Goal: Check status: Check status

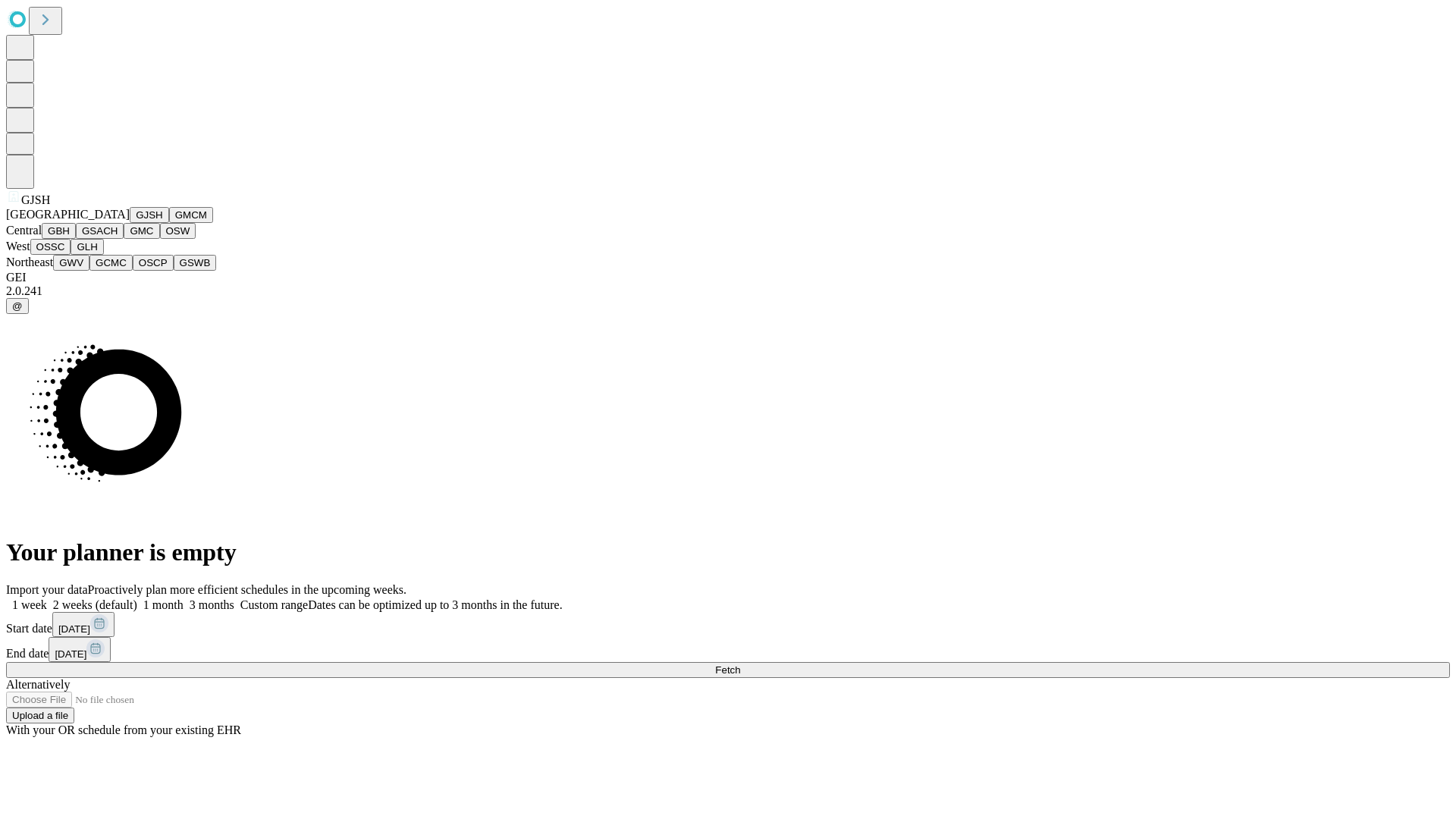
click at [129, 223] on button "GJSH" at bounding box center [149, 215] width 40 height 16
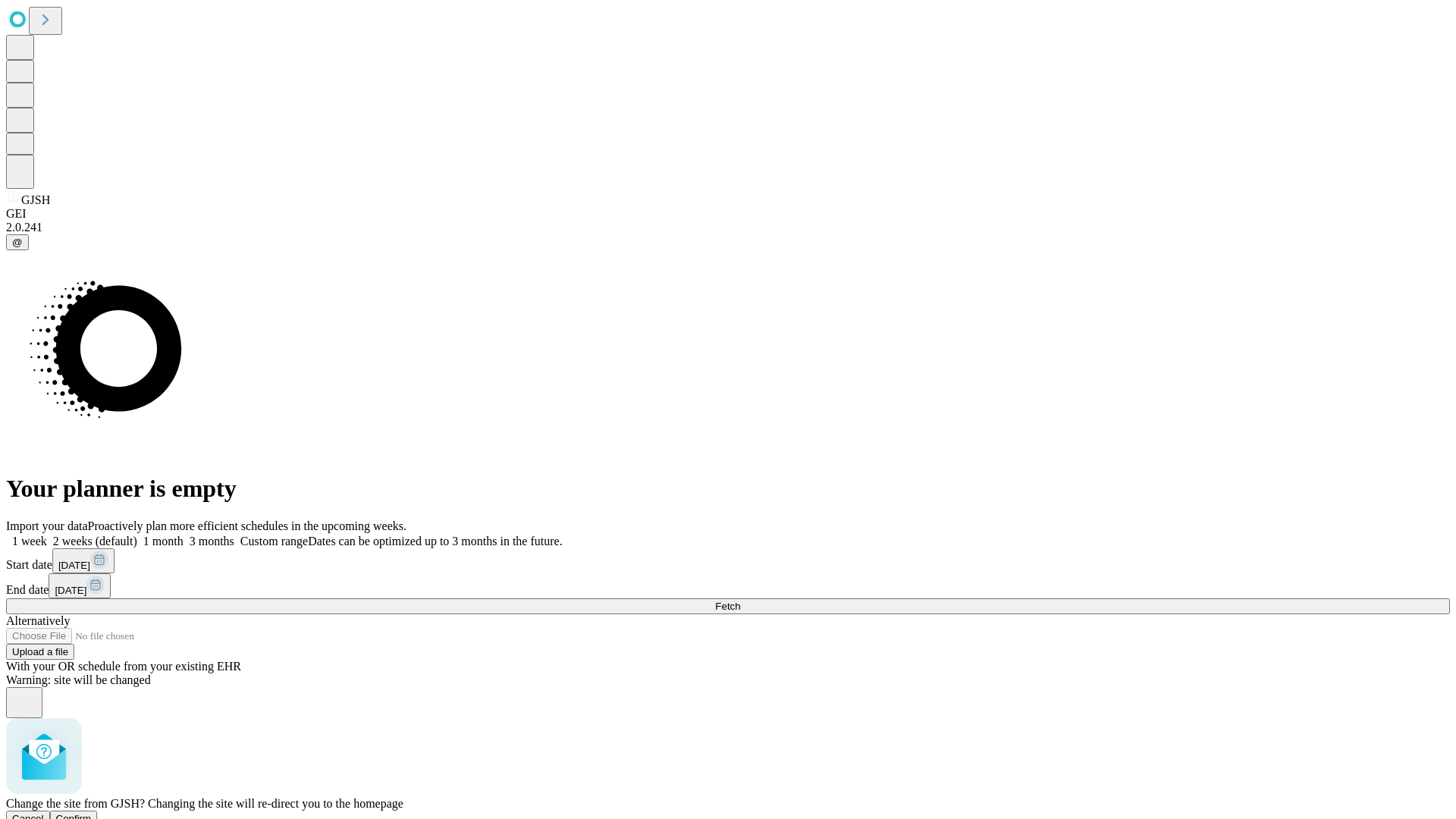
click at [92, 813] on span "Confirm" at bounding box center [74, 819] width 36 height 12
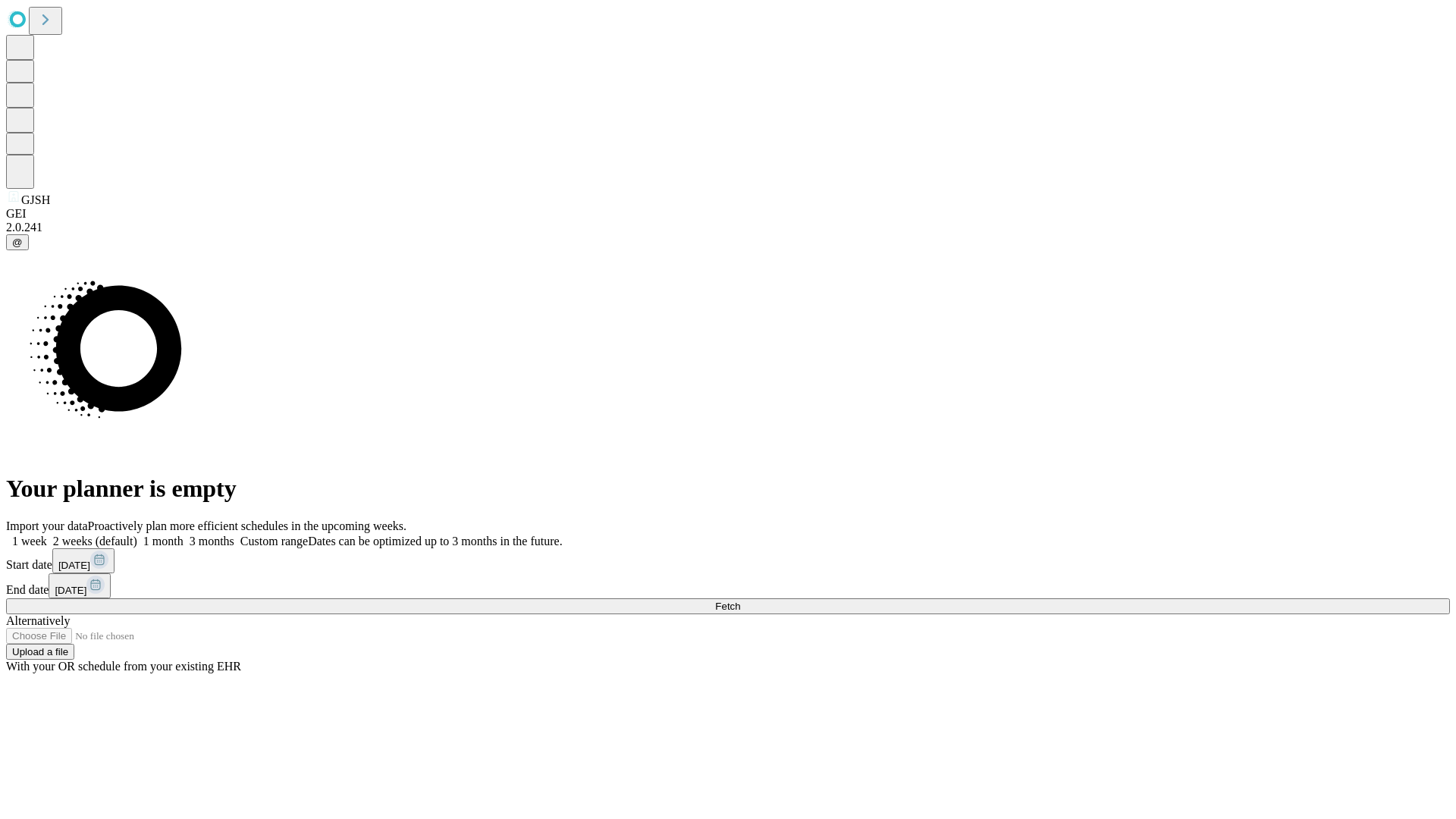
click at [138, 535] on label "2 weeks (default)" at bounding box center [92, 541] width 90 height 13
click at [740, 601] on span "Fetch" at bounding box center [728, 607] width 25 height 12
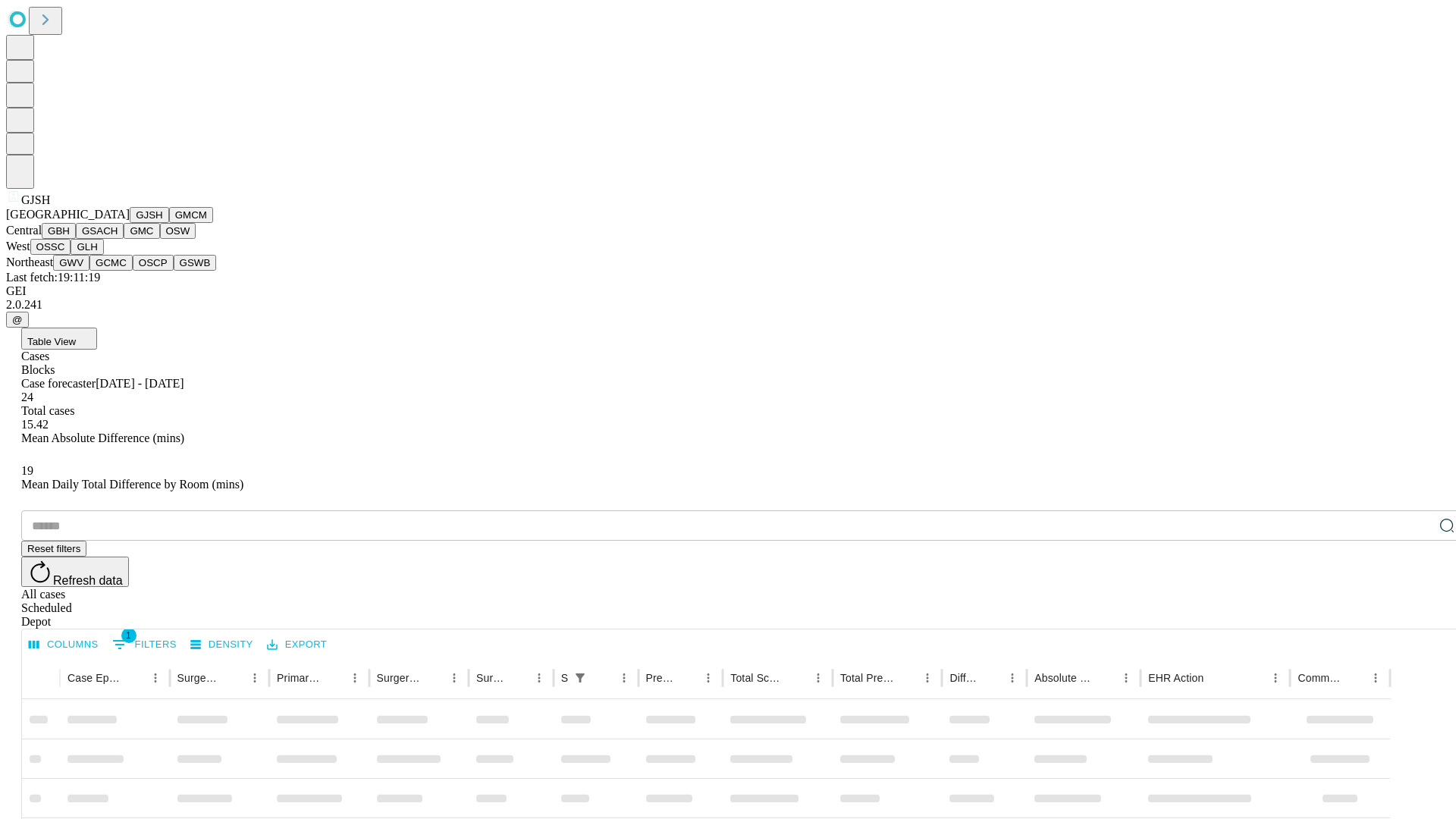
click at [169, 223] on button "GMCM" at bounding box center [191, 215] width 44 height 16
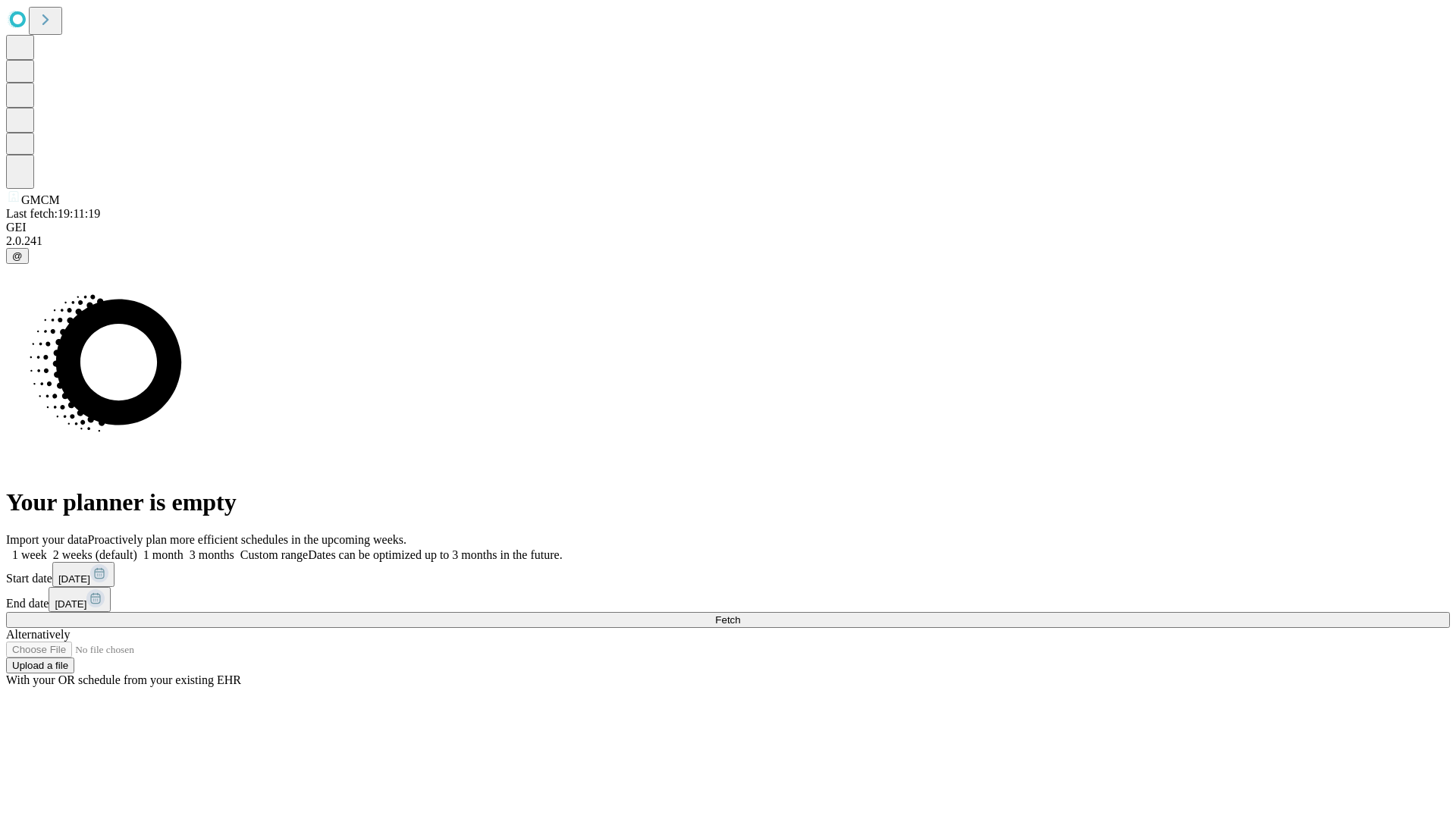
click at [138, 549] on label "2 weeks (default)" at bounding box center [92, 555] width 90 height 13
click at [740, 614] on span "Fetch" at bounding box center [728, 620] width 25 height 12
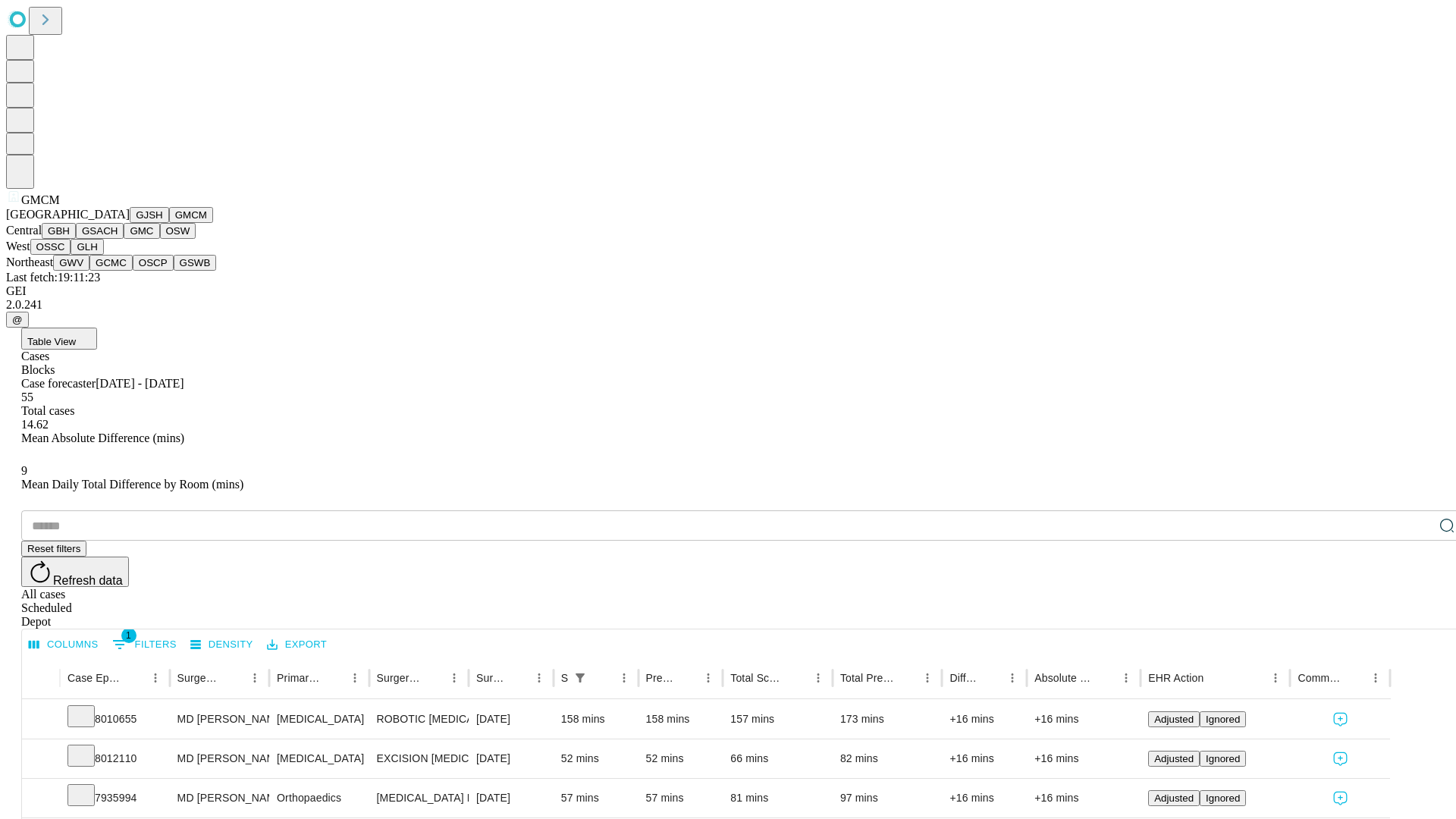
click at [75, 239] on button "GBH" at bounding box center [58, 230] width 34 height 16
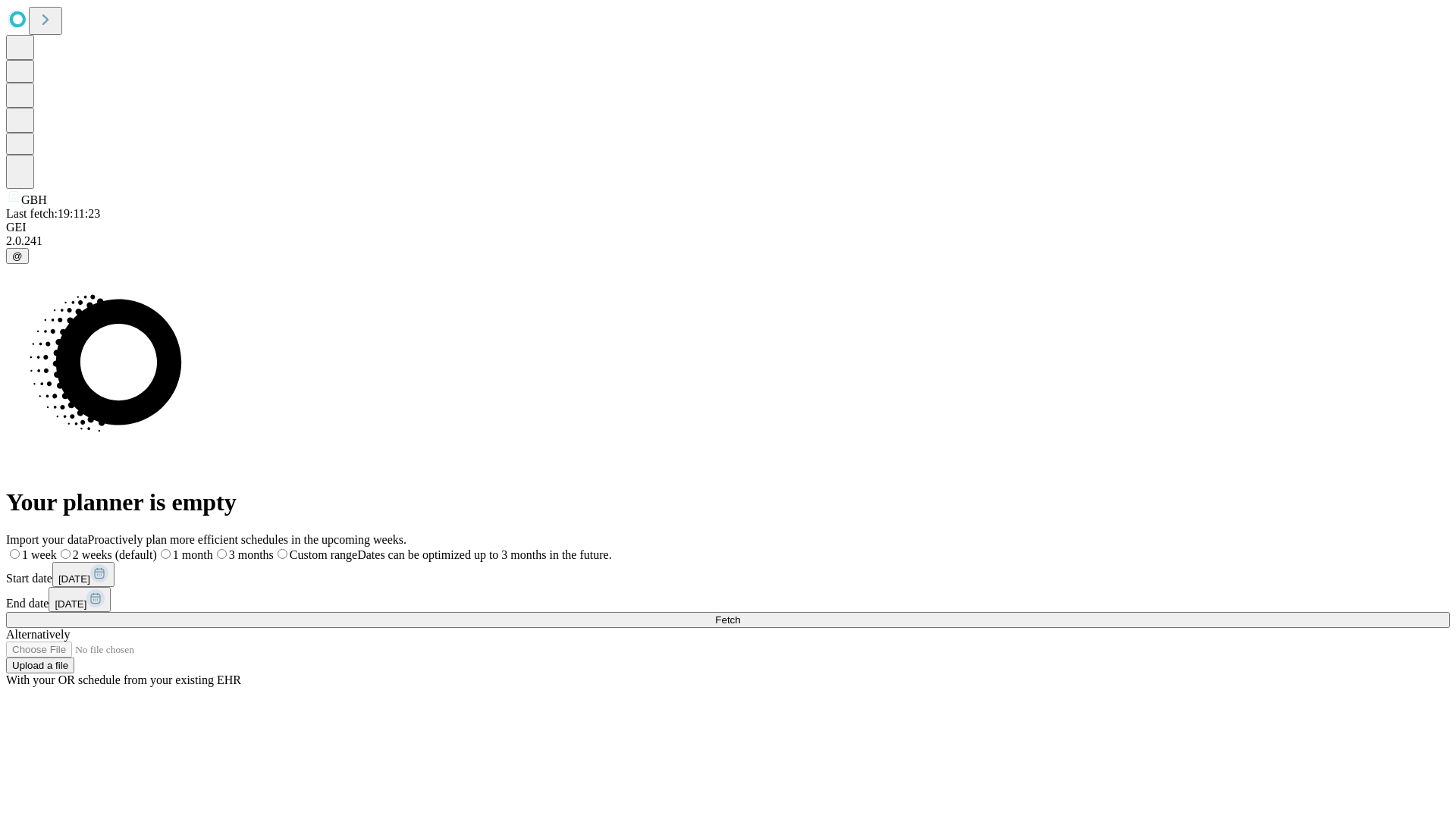
click at [157, 549] on label "2 weeks (default)" at bounding box center [107, 555] width 100 height 13
click at [740, 614] on span "Fetch" at bounding box center [728, 620] width 25 height 12
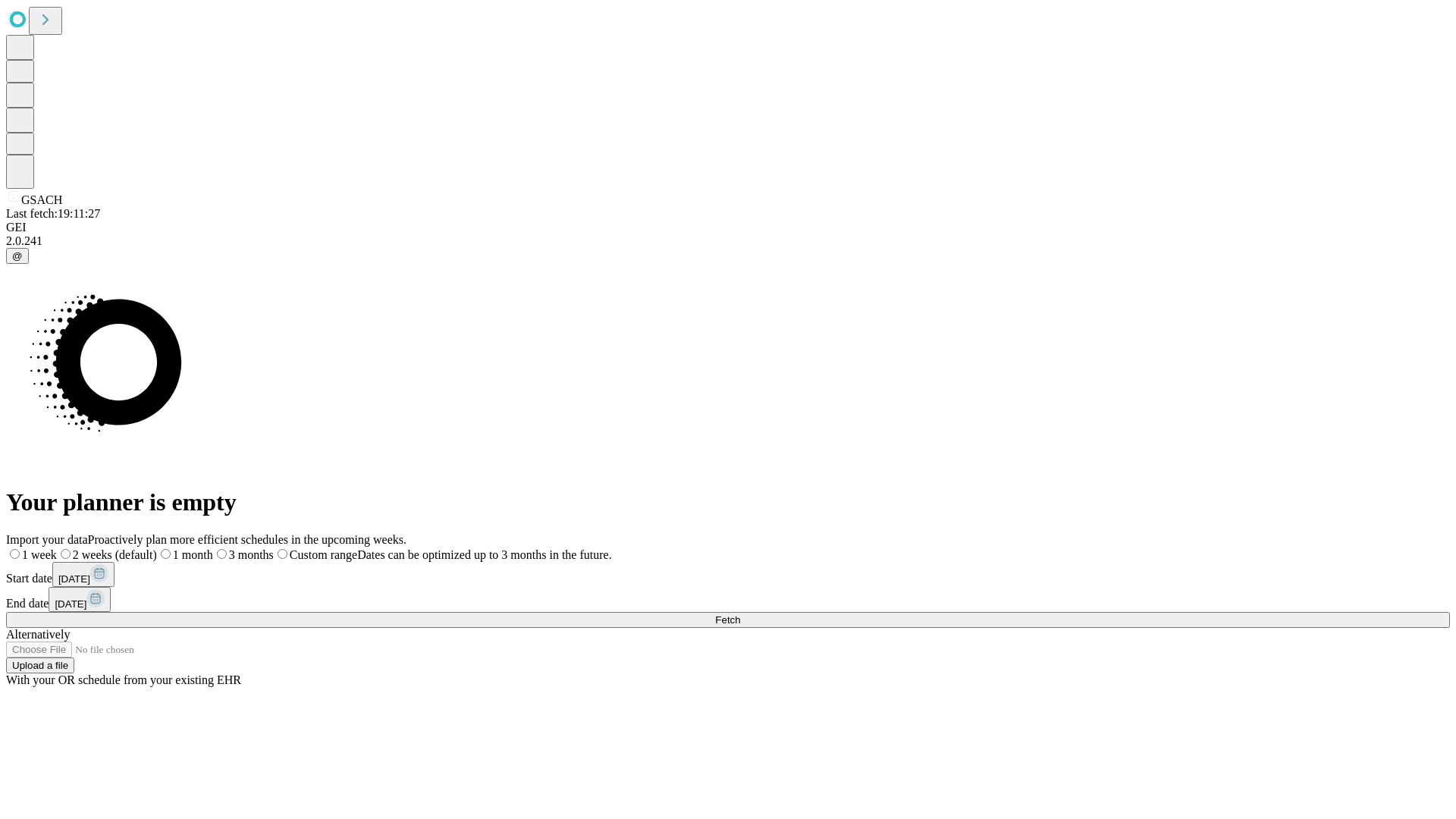
click at [157, 549] on label "2 weeks (default)" at bounding box center [107, 555] width 100 height 13
click at [740, 614] on span "Fetch" at bounding box center [728, 620] width 25 height 12
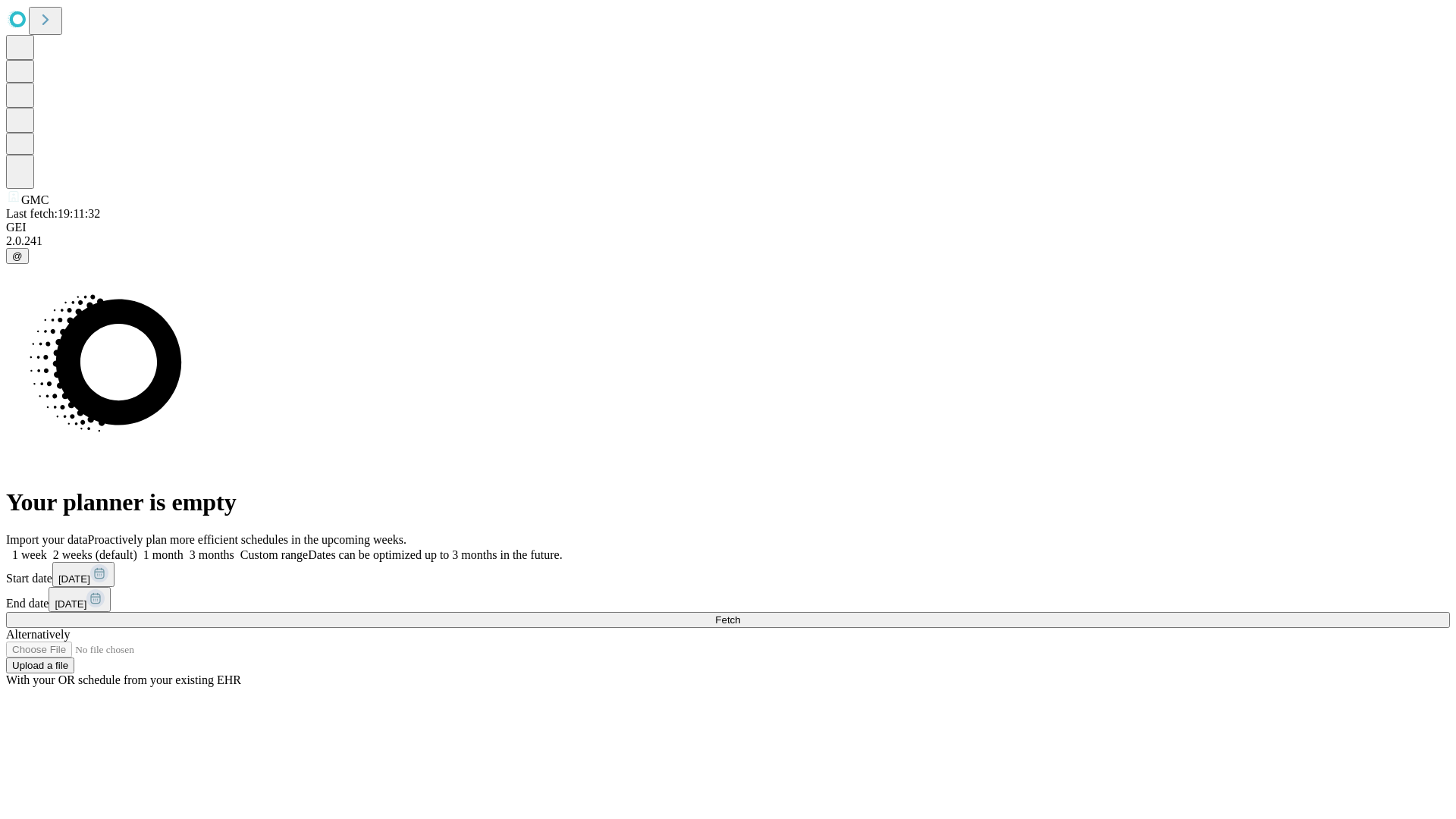
click at [138, 549] on label "2 weeks (default)" at bounding box center [92, 555] width 90 height 13
click at [740, 614] on span "Fetch" at bounding box center [728, 620] width 25 height 12
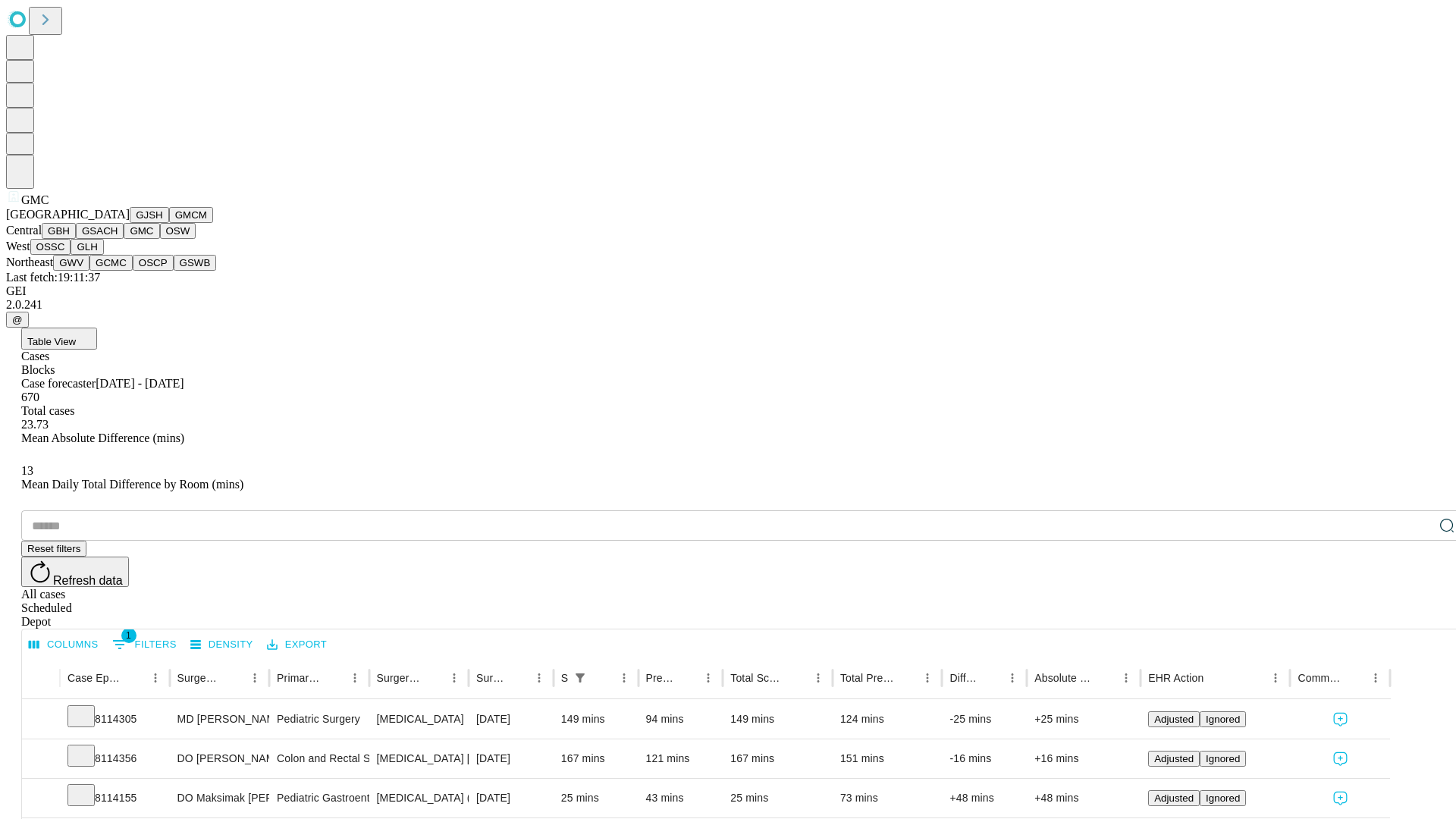
click at [160, 239] on button "OSW" at bounding box center [178, 230] width 36 height 16
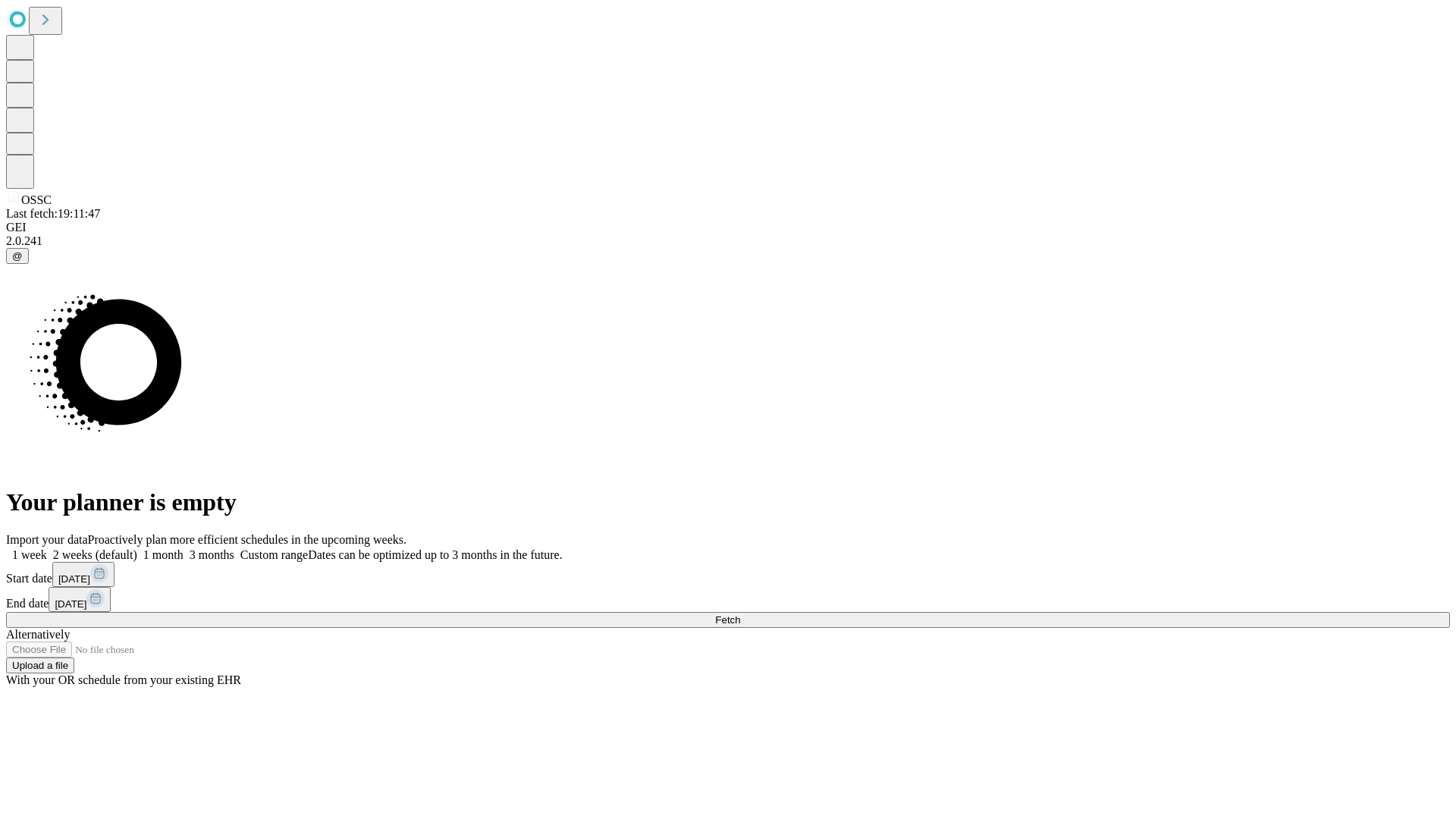
click at [740, 614] on span "Fetch" at bounding box center [728, 620] width 25 height 12
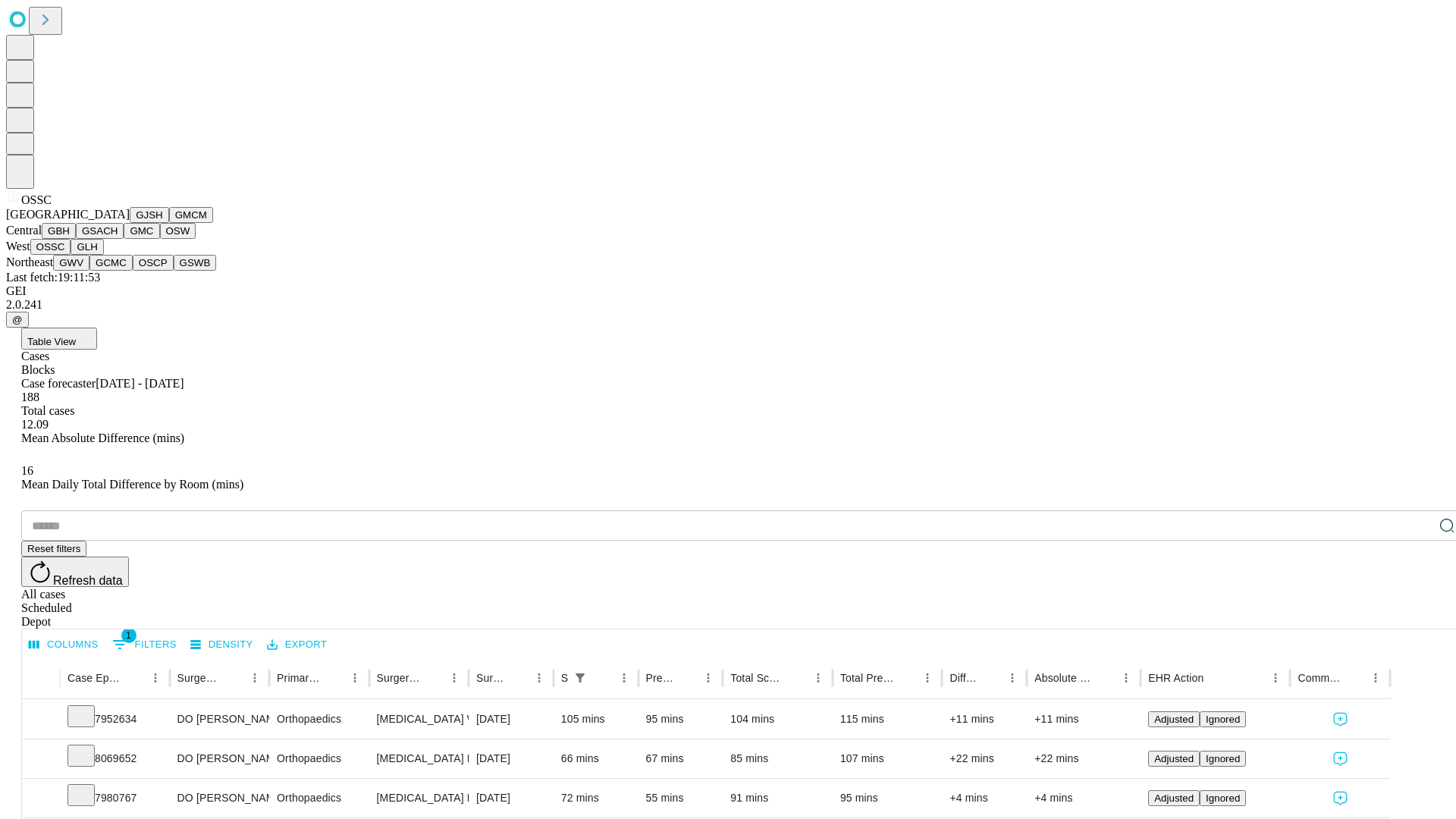
click at [103, 254] on button "GLH" at bounding box center [86, 246] width 32 height 16
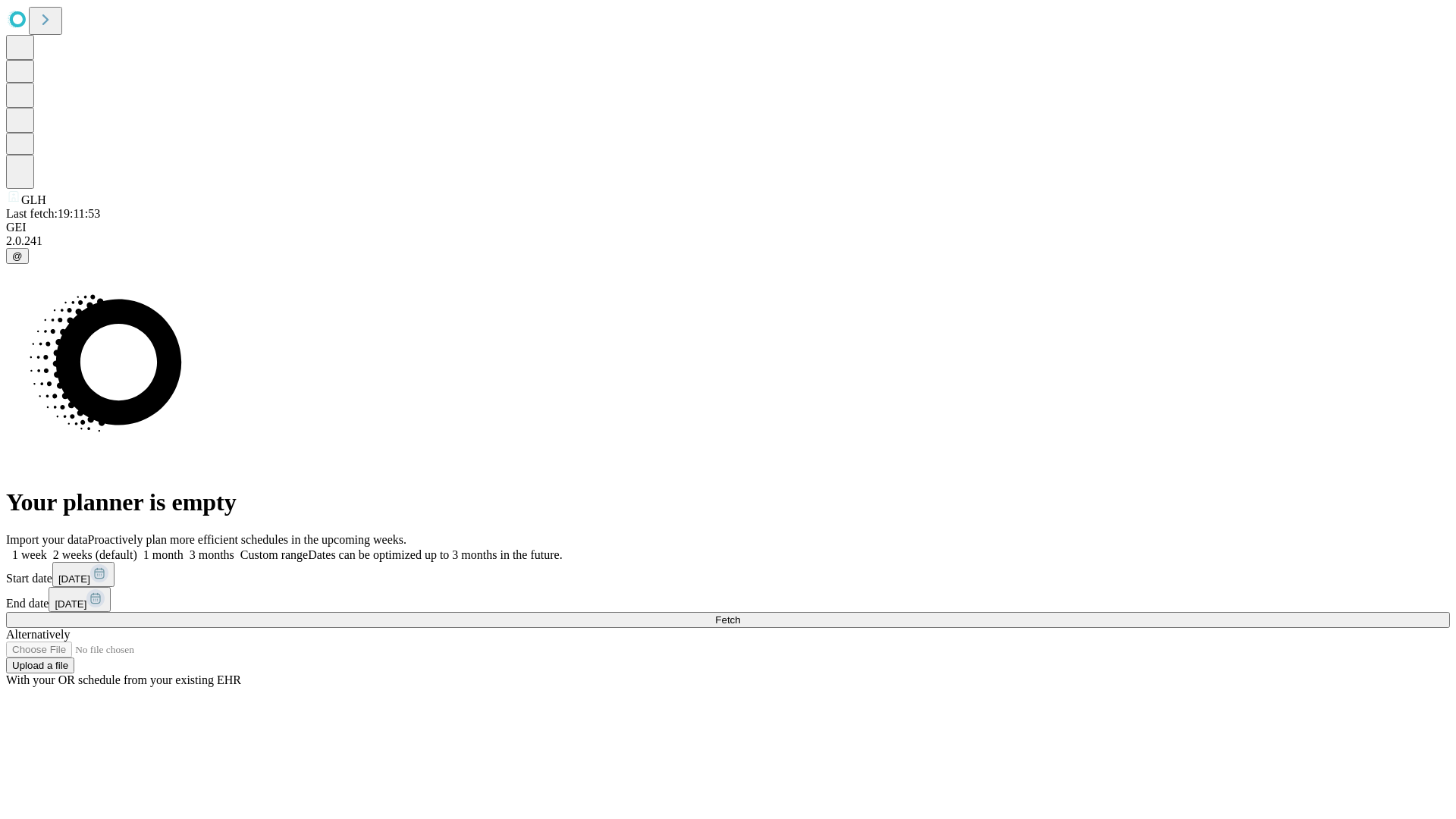
click at [138, 549] on label "2 weeks (default)" at bounding box center [92, 555] width 90 height 13
click at [740, 614] on span "Fetch" at bounding box center [728, 620] width 25 height 12
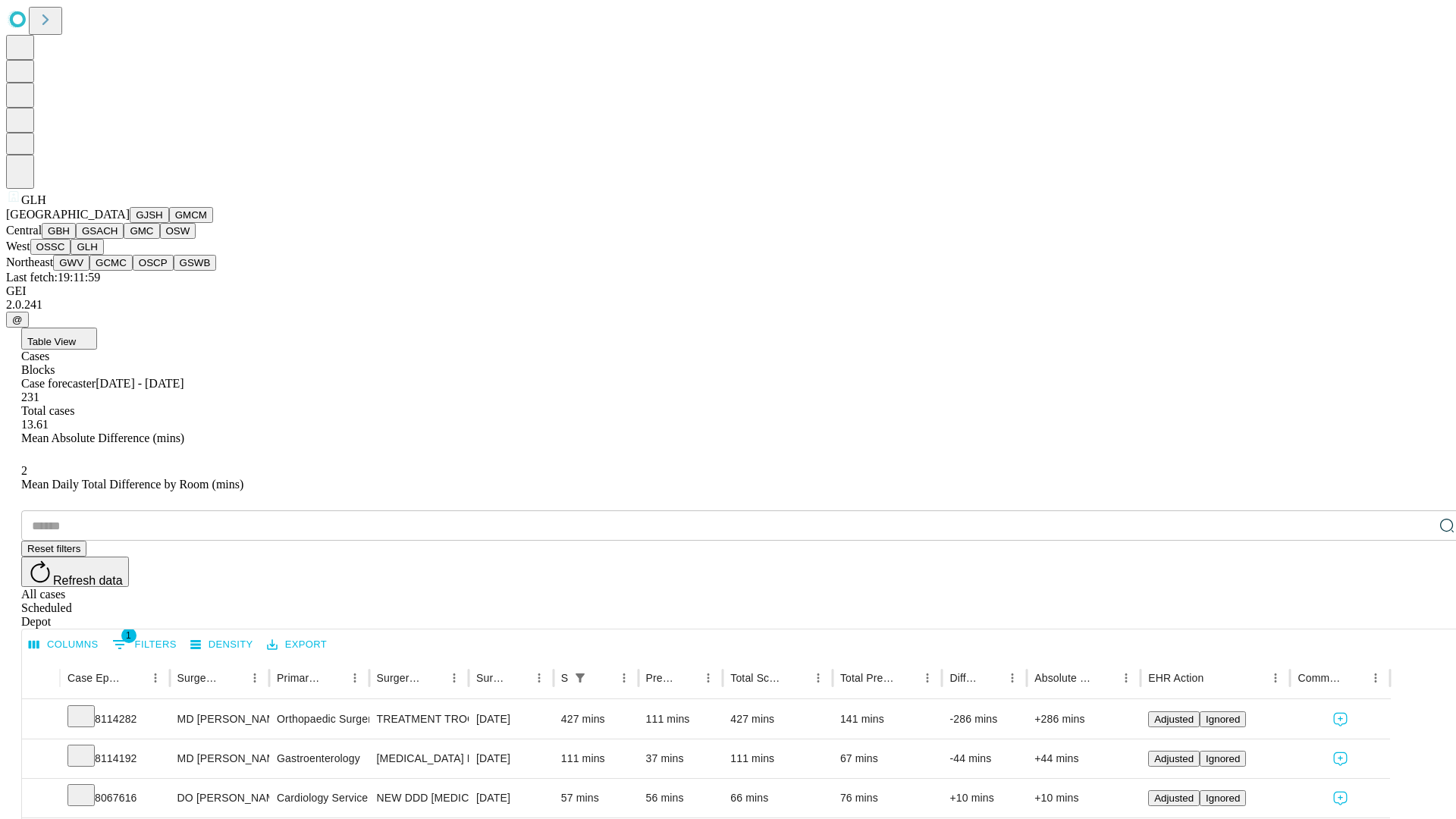
click at [89, 271] on button "GWV" at bounding box center [71, 262] width 36 height 16
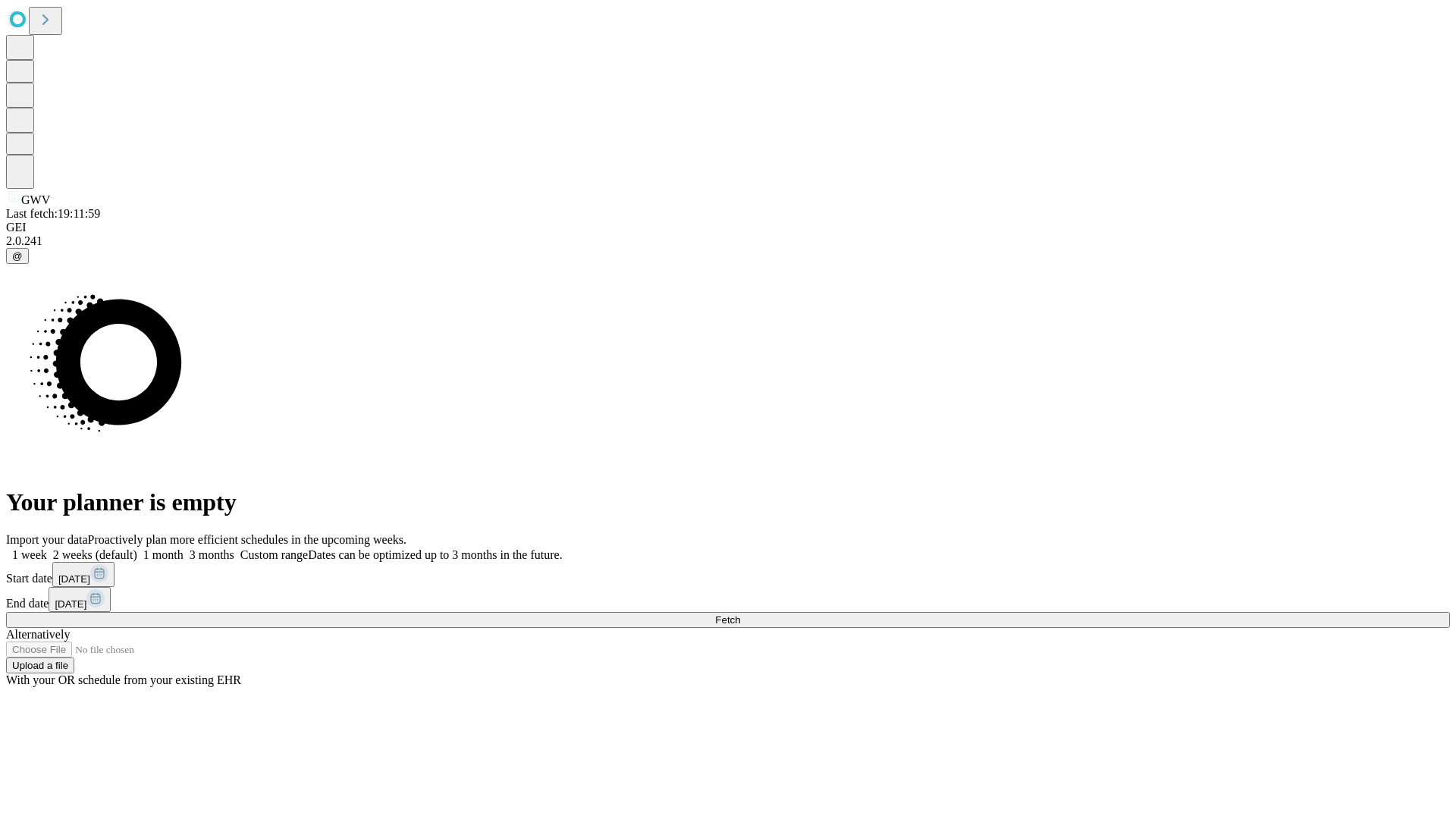
click at [138, 549] on label "2 weeks (default)" at bounding box center [92, 555] width 90 height 13
click at [740, 614] on span "Fetch" at bounding box center [728, 620] width 25 height 12
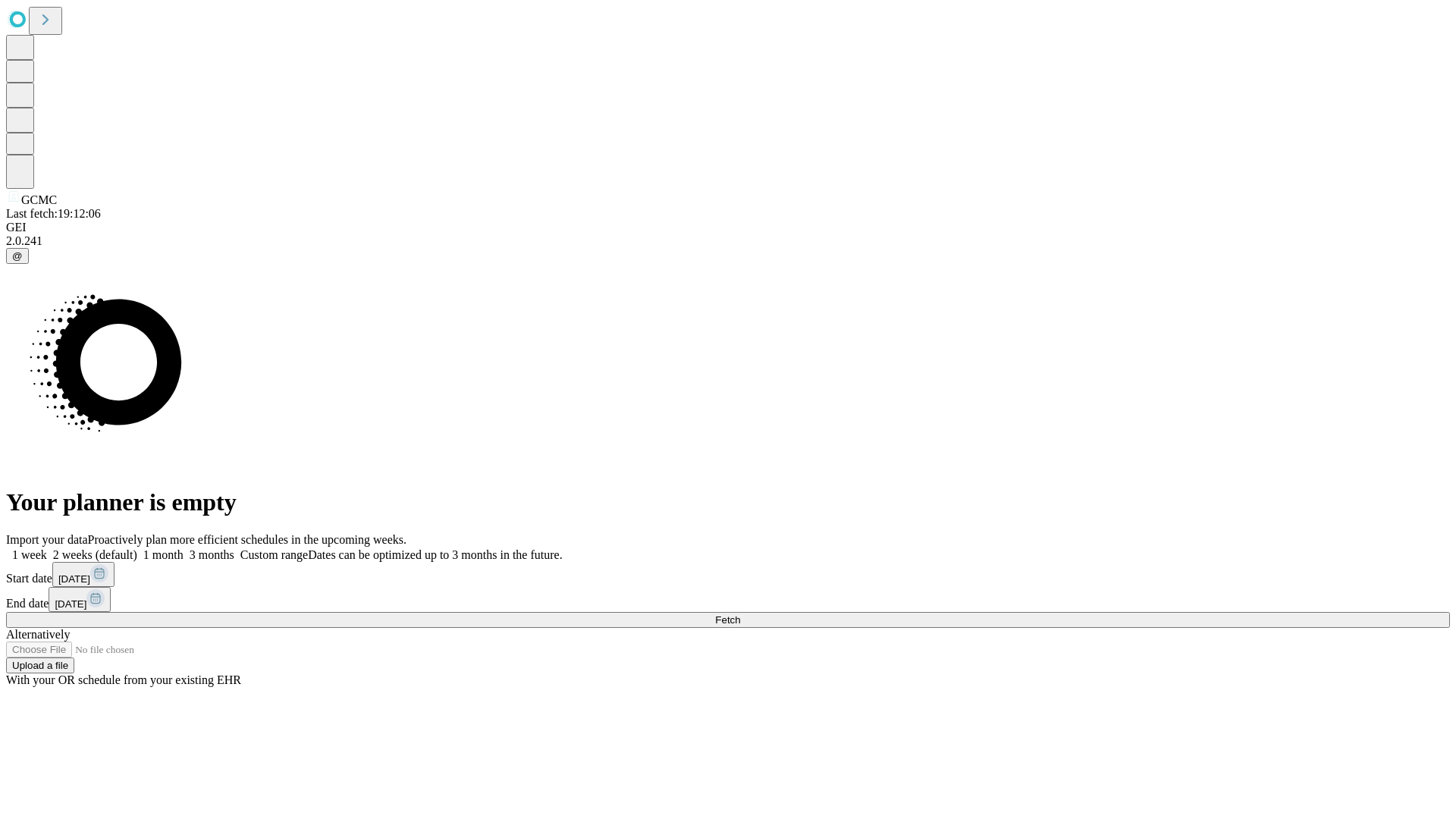
click at [138, 549] on label "2 weeks (default)" at bounding box center [92, 555] width 90 height 13
click at [740, 614] on span "Fetch" at bounding box center [728, 620] width 25 height 12
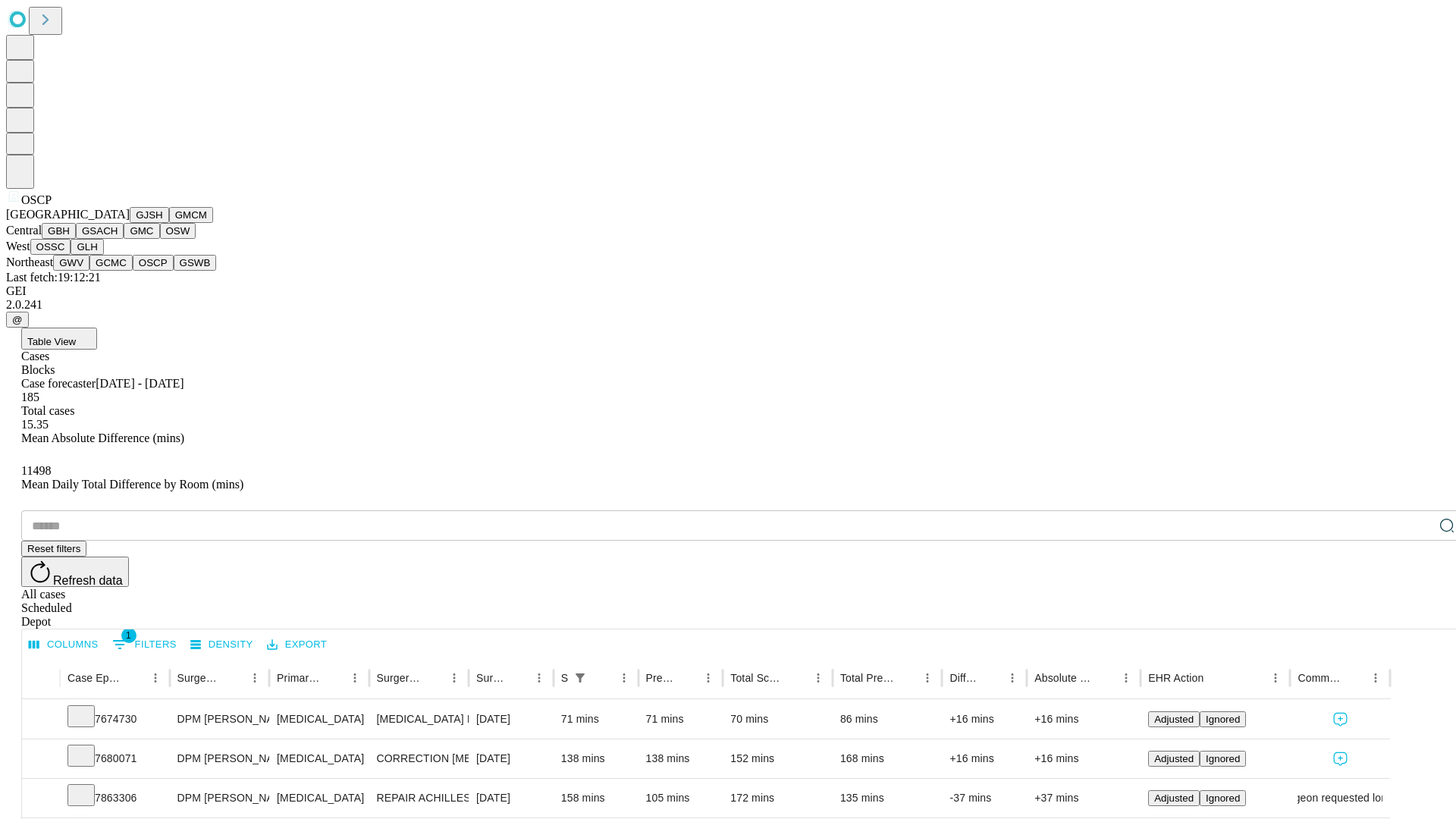
click at [174, 271] on button "GSWB" at bounding box center [196, 262] width 43 height 16
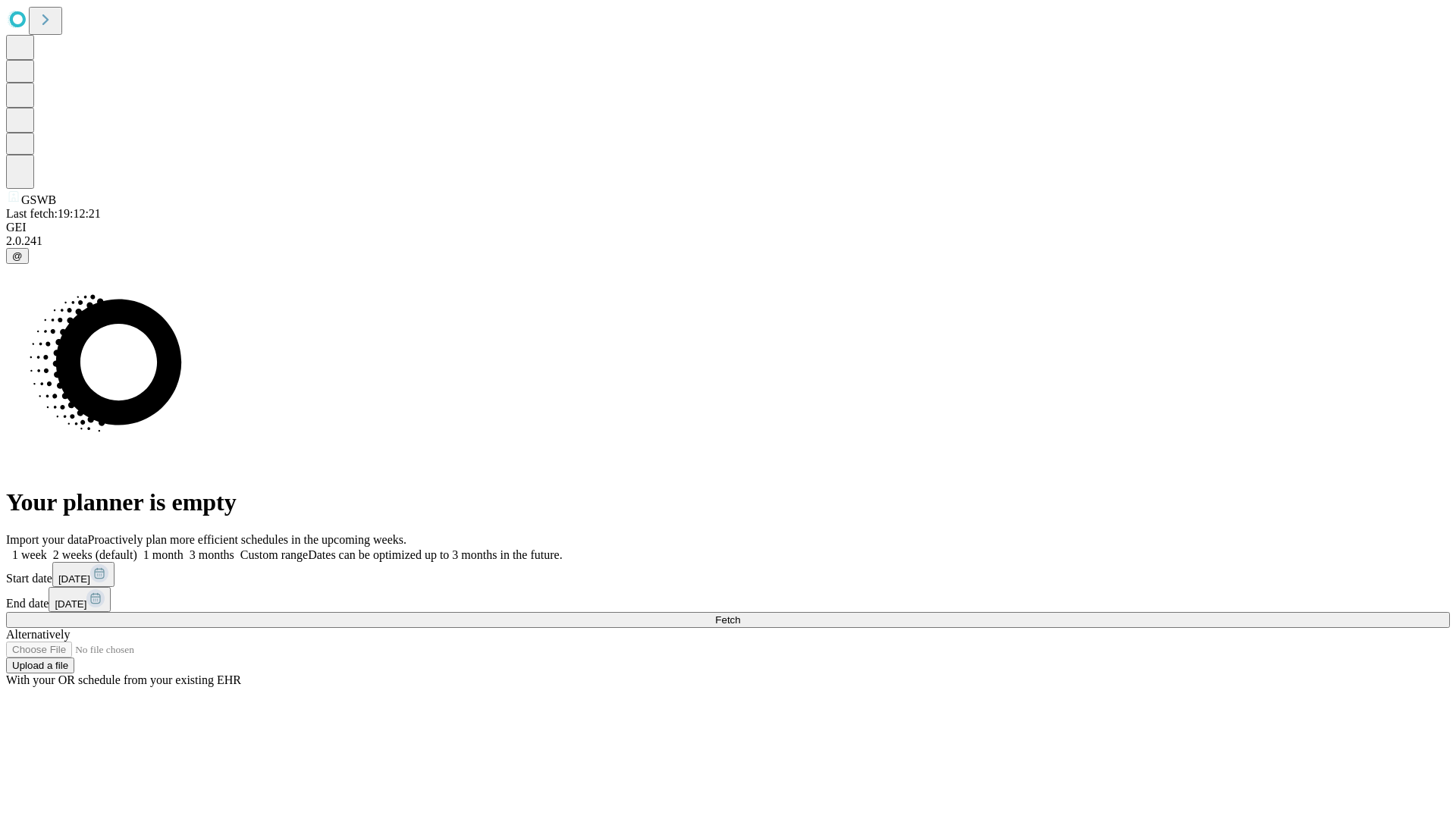
click at [138, 549] on label "2 weeks (default)" at bounding box center [92, 555] width 90 height 13
click at [740, 614] on span "Fetch" at bounding box center [728, 620] width 25 height 12
